Goal: Go to known website: Access a specific website the user already knows

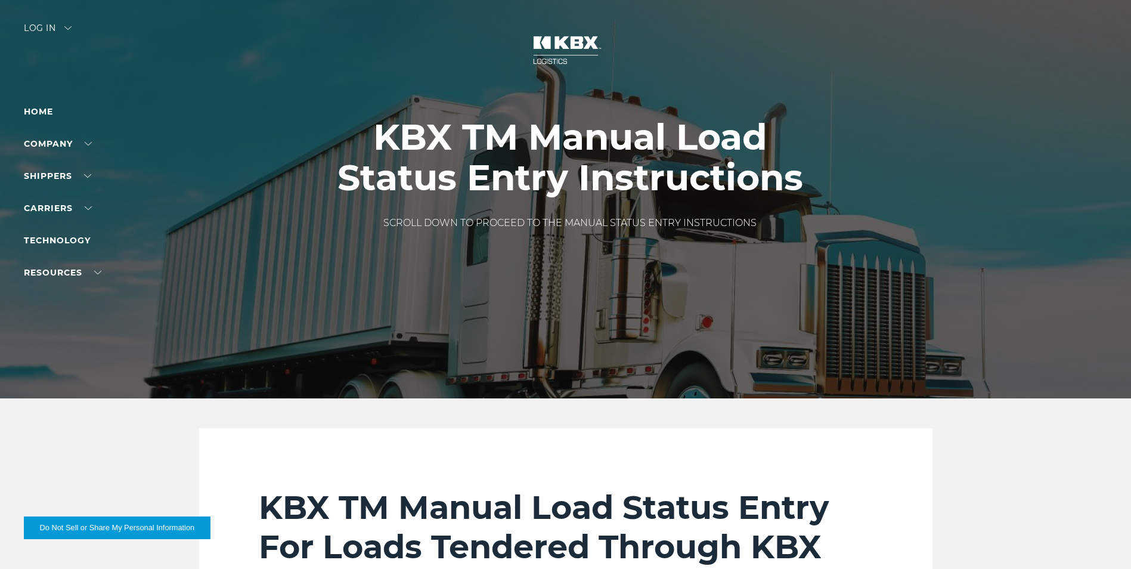
click at [40, 29] on div "Log in" at bounding box center [48, 32] width 48 height 17
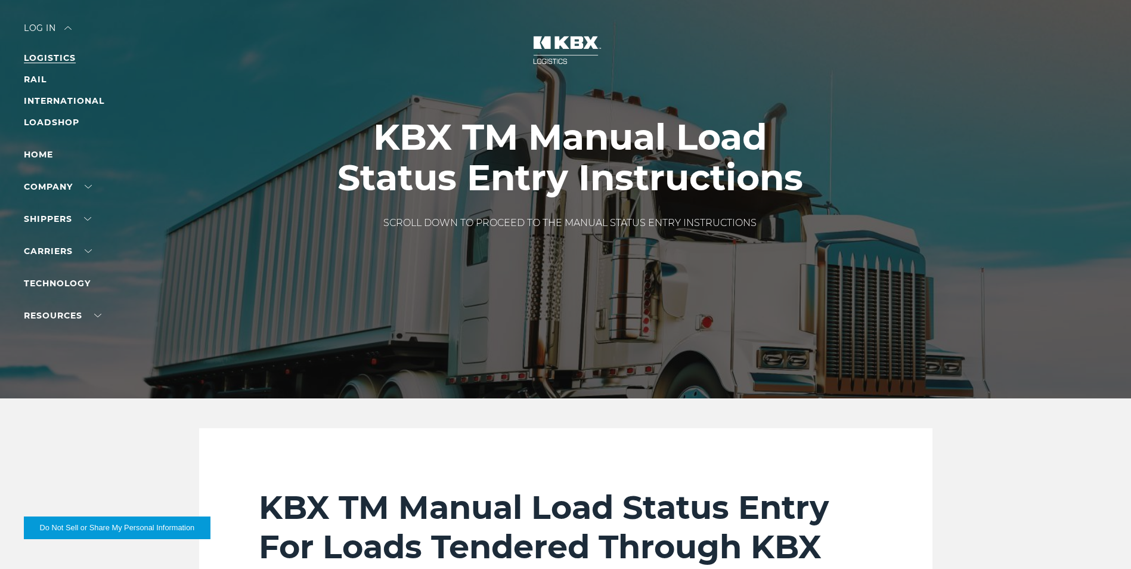
click at [35, 56] on link "LOGISTICS" at bounding box center [50, 57] width 52 height 11
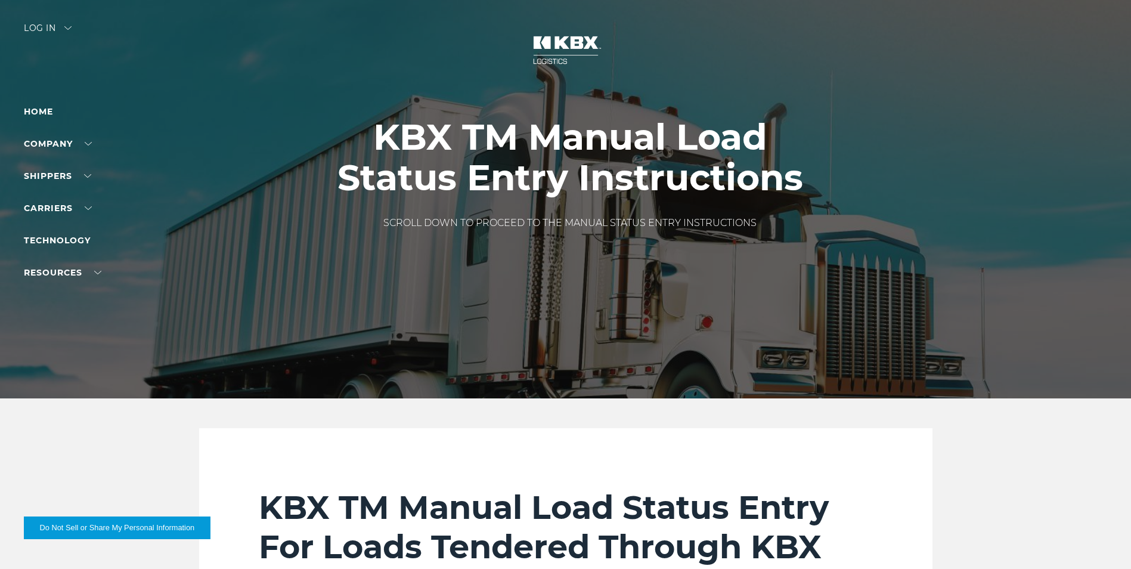
click at [27, 25] on div "Log in" at bounding box center [48, 32] width 48 height 17
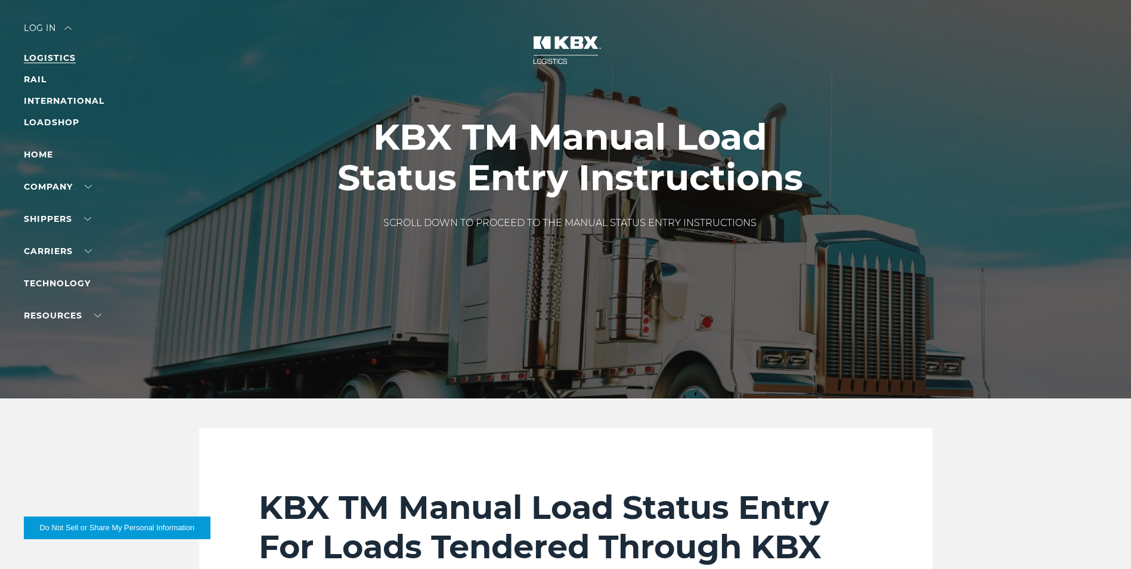
click at [44, 55] on link "LOGISTICS" at bounding box center [50, 57] width 52 height 11
